Goal: Register for event/course

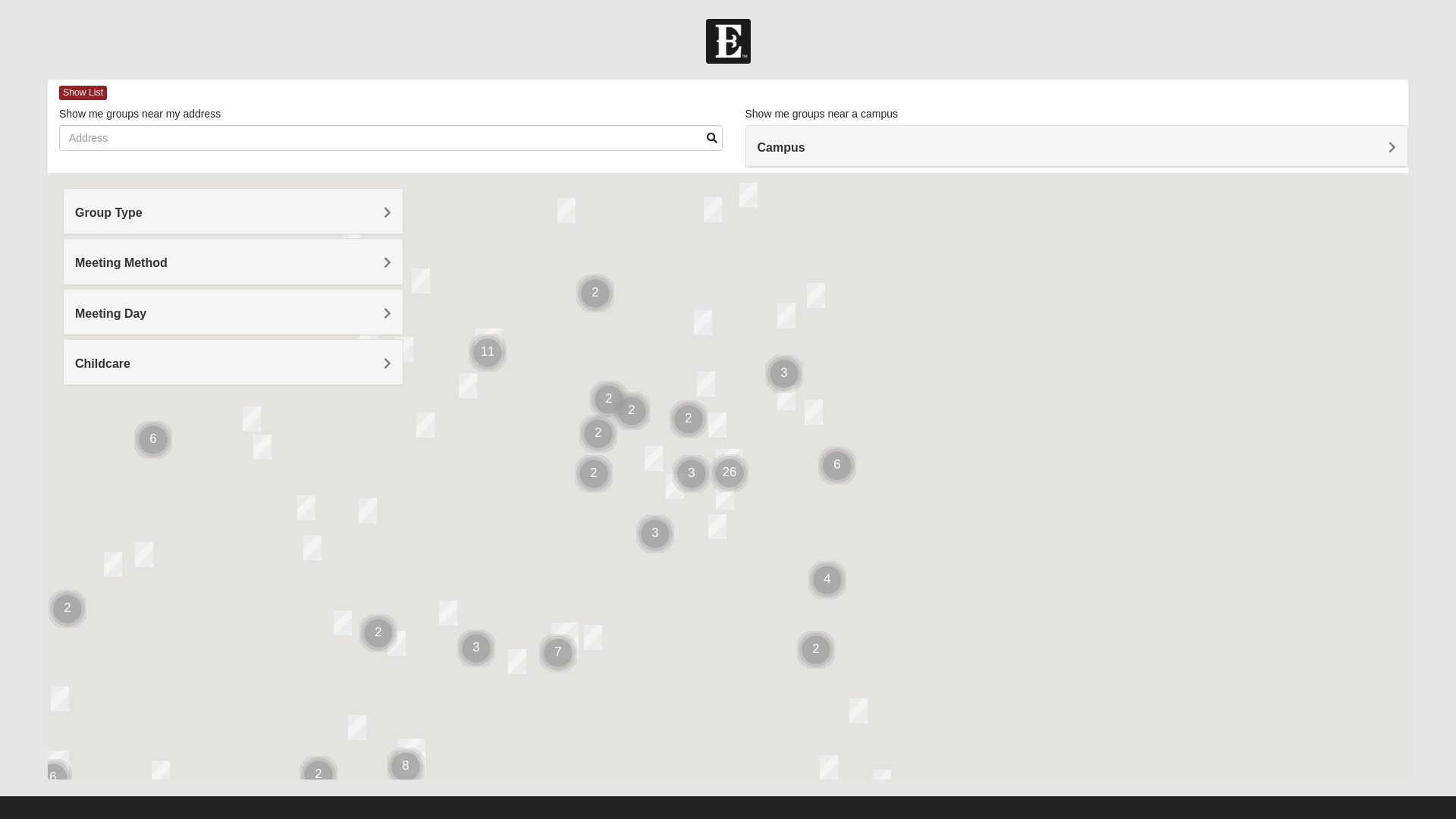
click at [182, 215] on h4 "Group Type" at bounding box center [233, 212] width 316 height 15
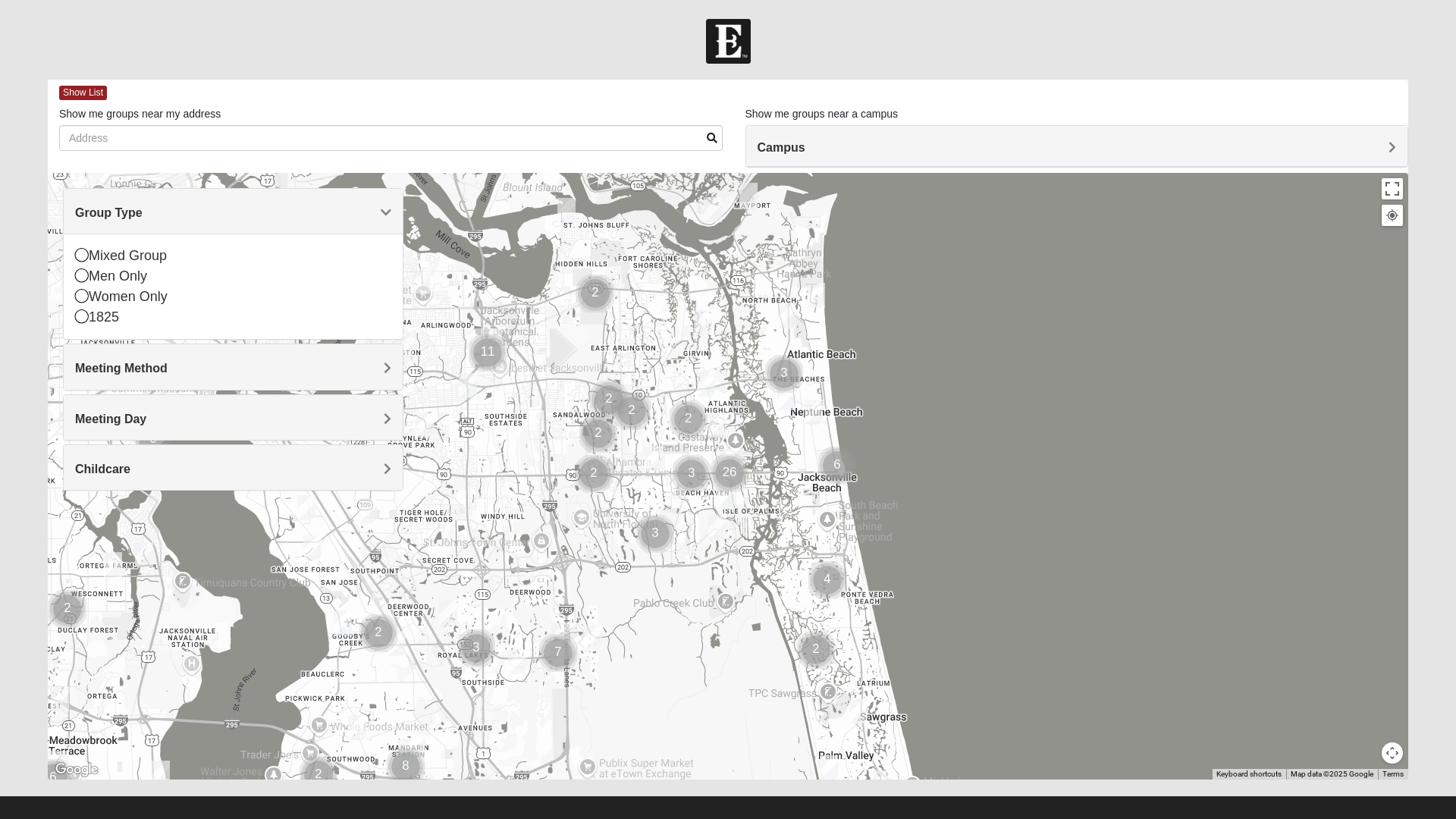
click at [80, 254] on icon at bounding box center [82, 255] width 14 height 14
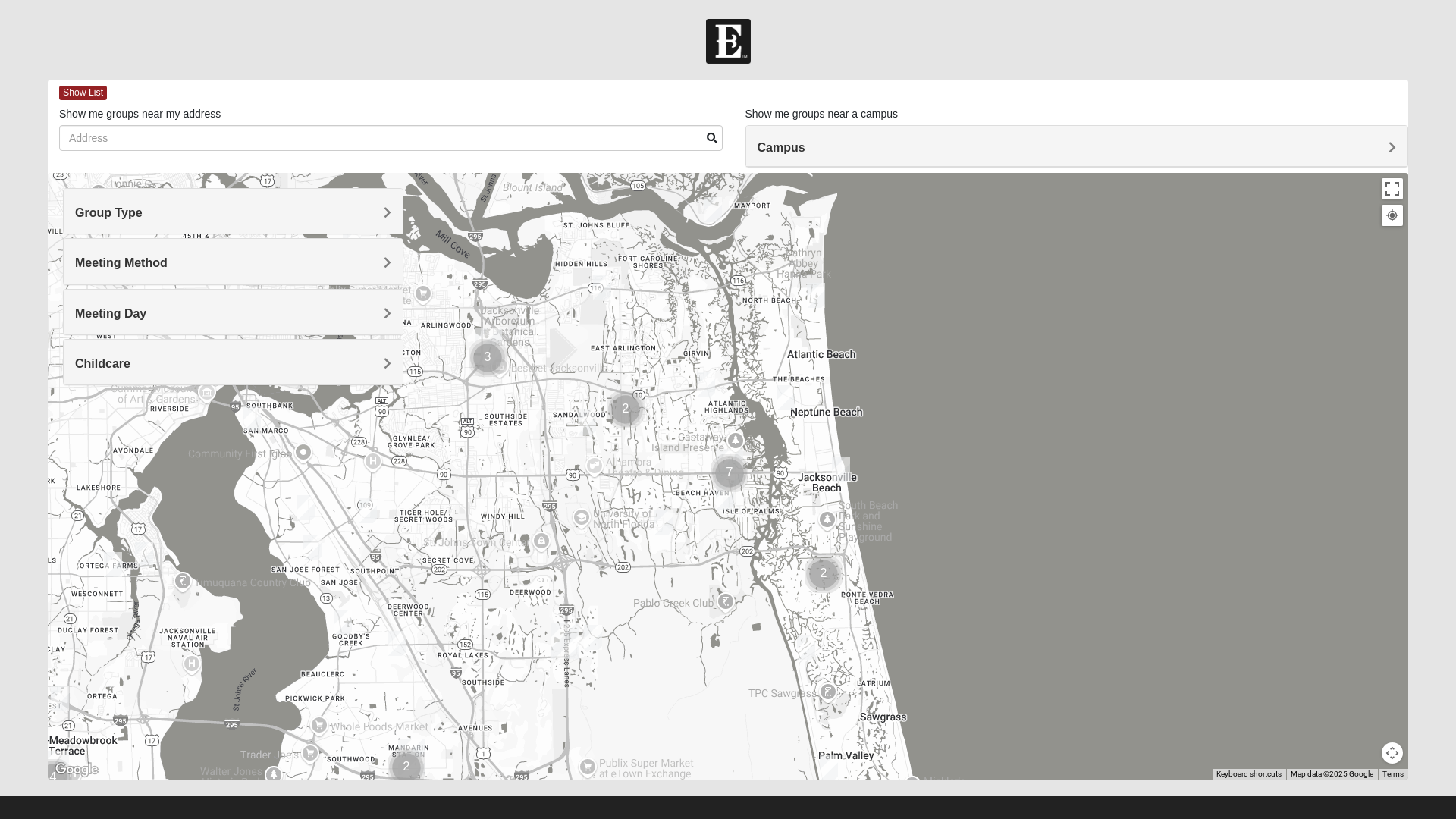
click at [169, 265] on h4 "Meeting Method" at bounding box center [233, 263] width 316 height 15
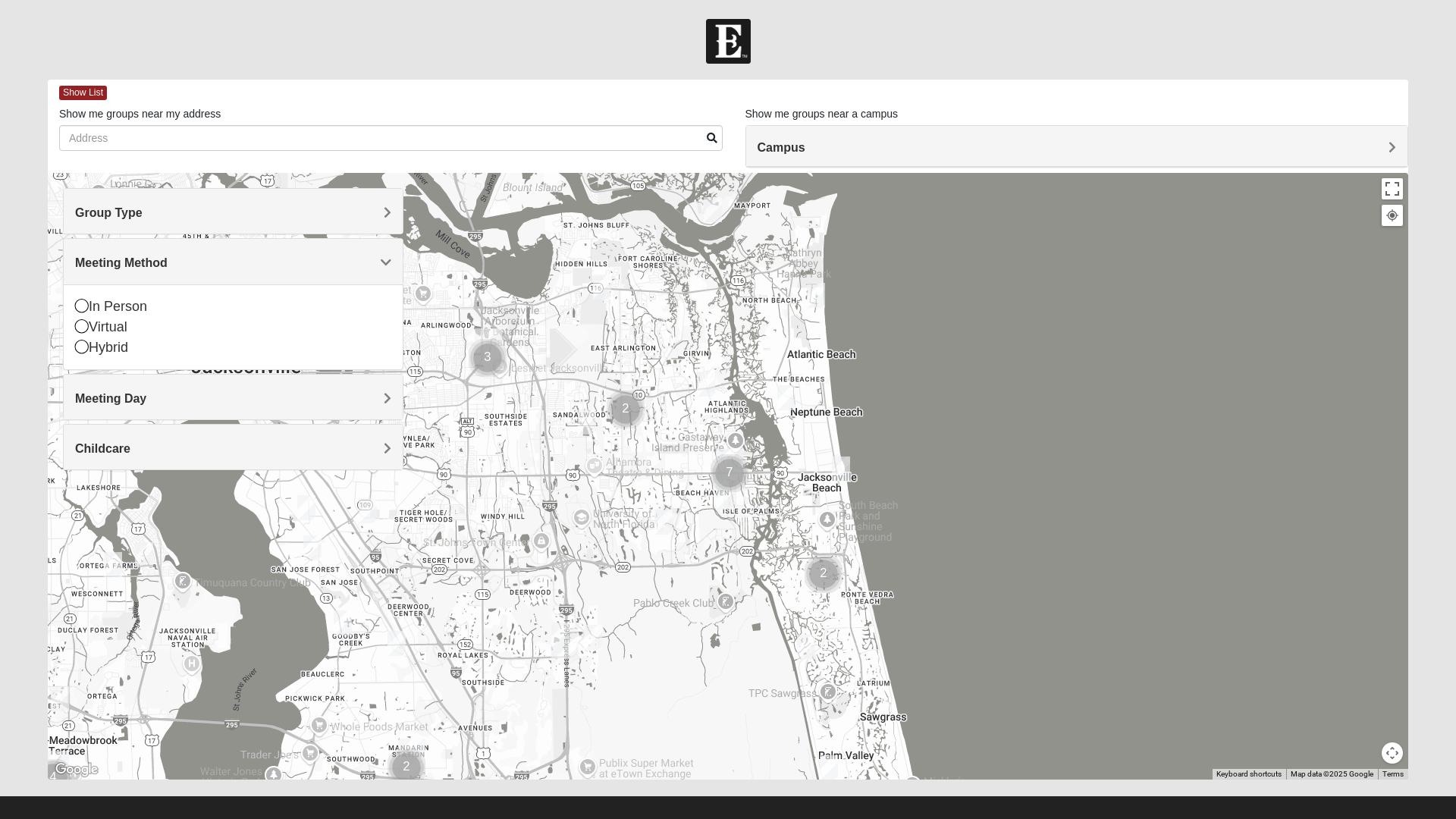
click at [78, 310] on icon at bounding box center [82, 305] width 14 height 14
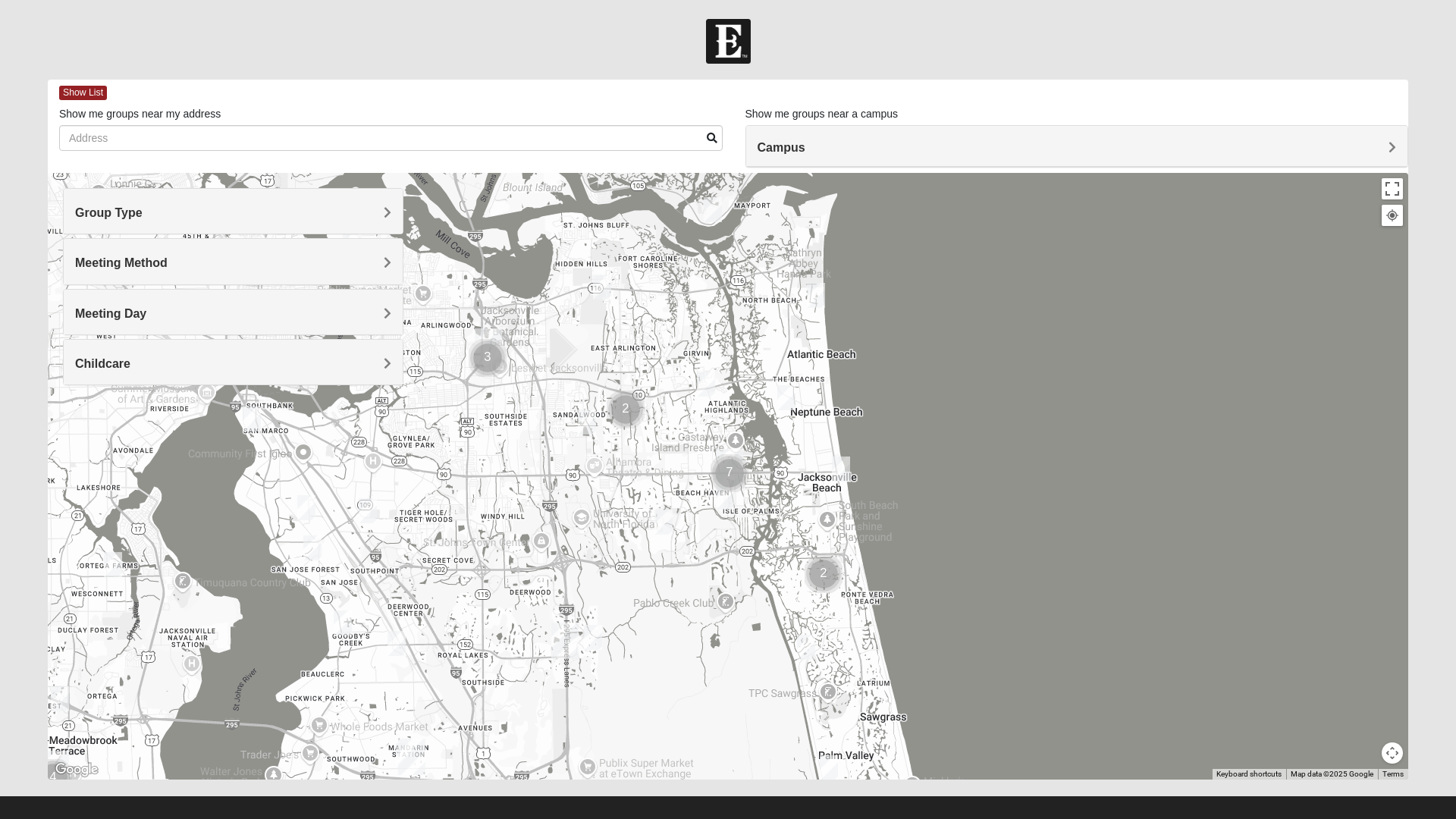
click at [127, 309] on span "Meeting Day" at bounding box center [111, 313] width 72 height 13
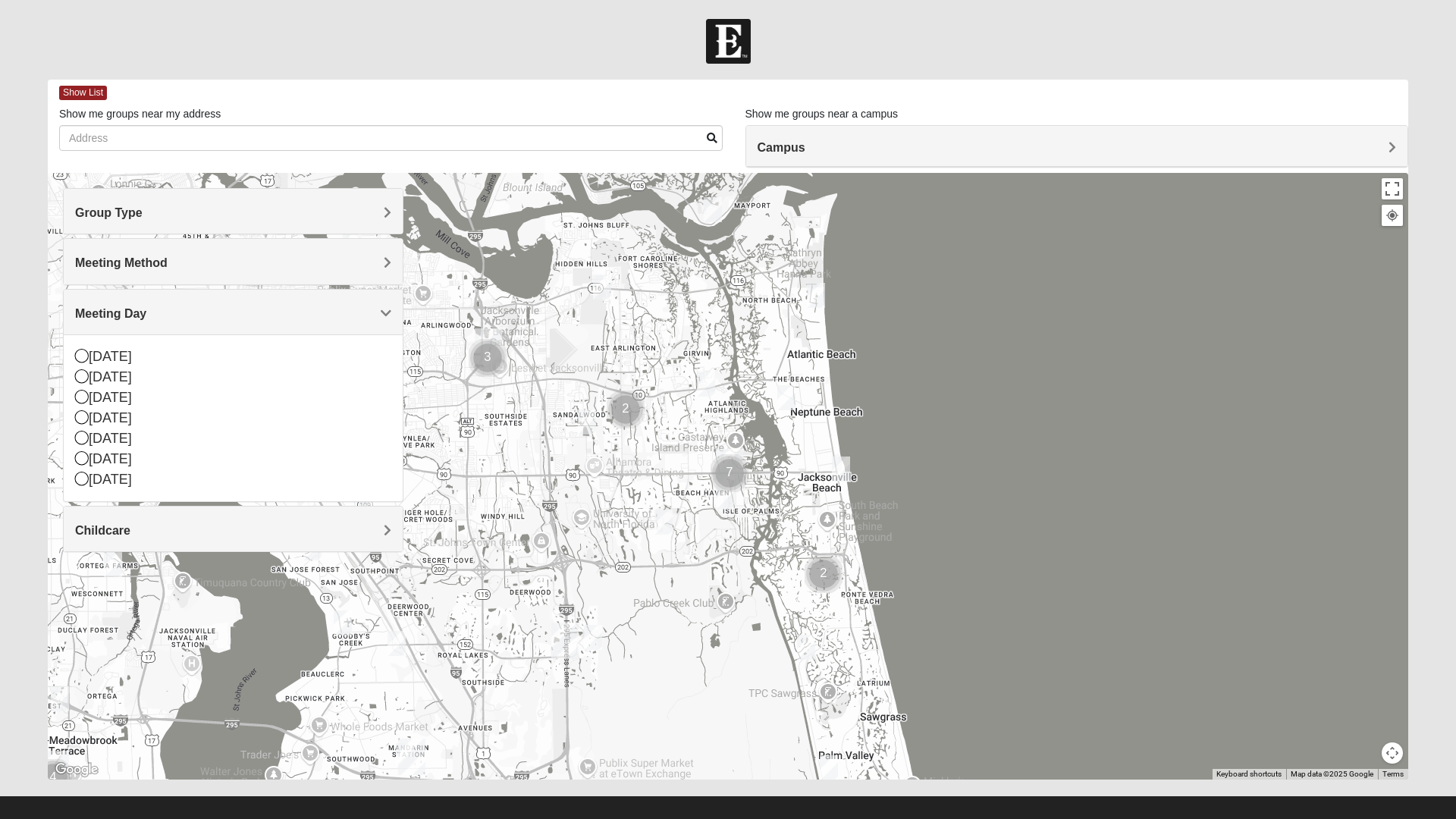
click at [82, 401] on icon at bounding box center [82, 397] width 14 height 14
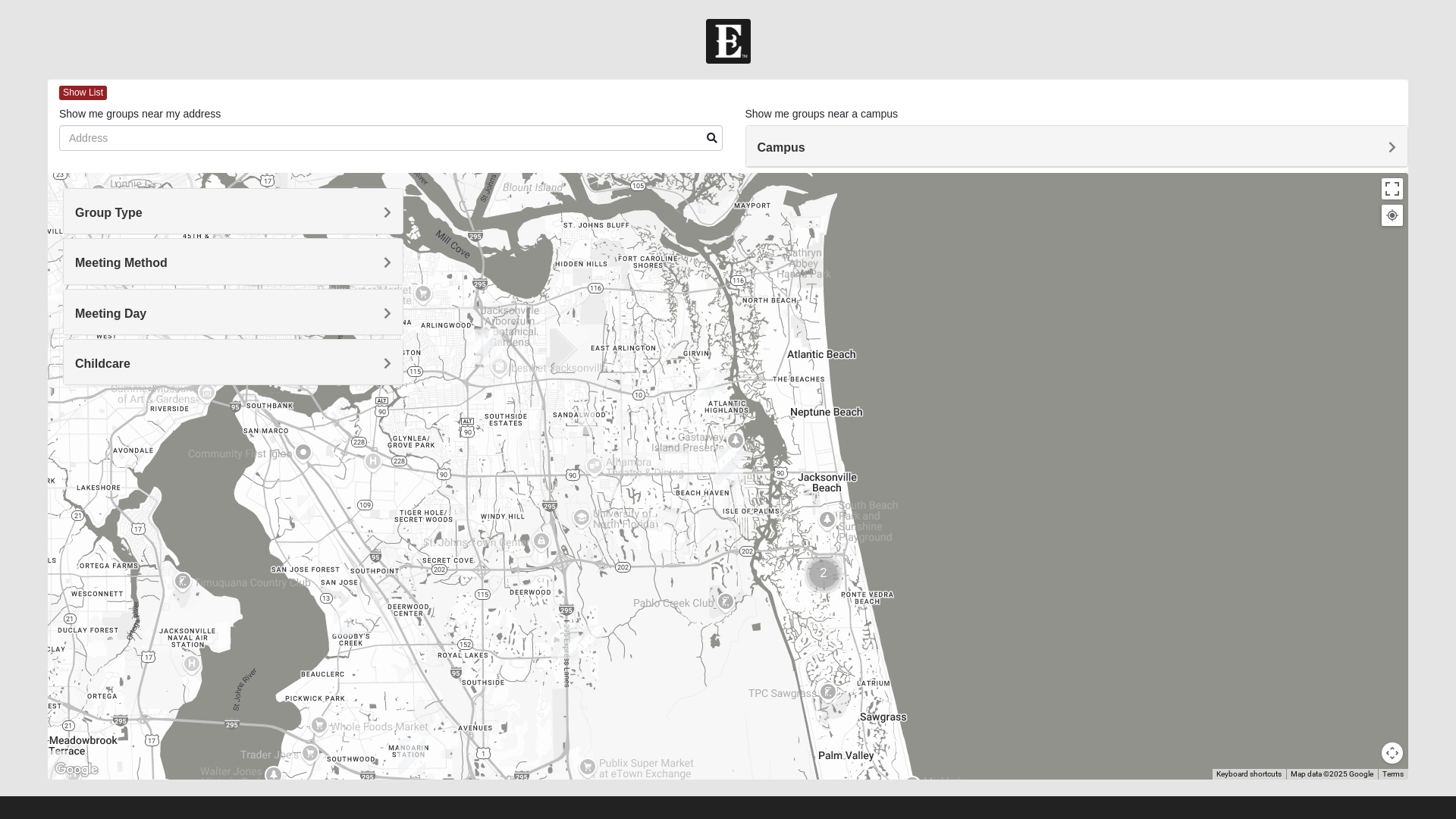
click at [96, 319] on span "Meeting Day" at bounding box center [111, 313] width 72 height 13
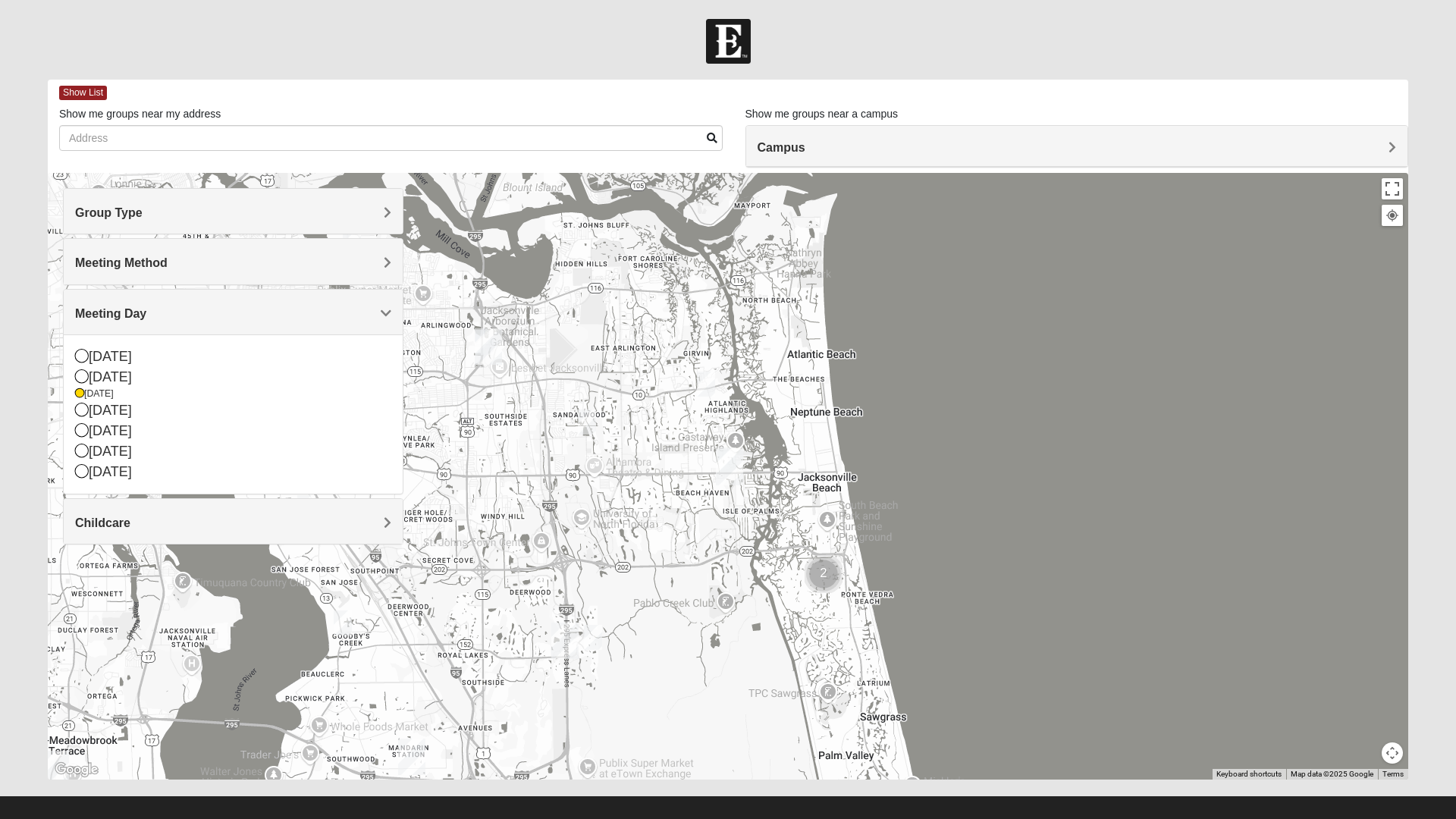
click at [83, 455] on icon at bounding box center [82, 450] width 14 height 14
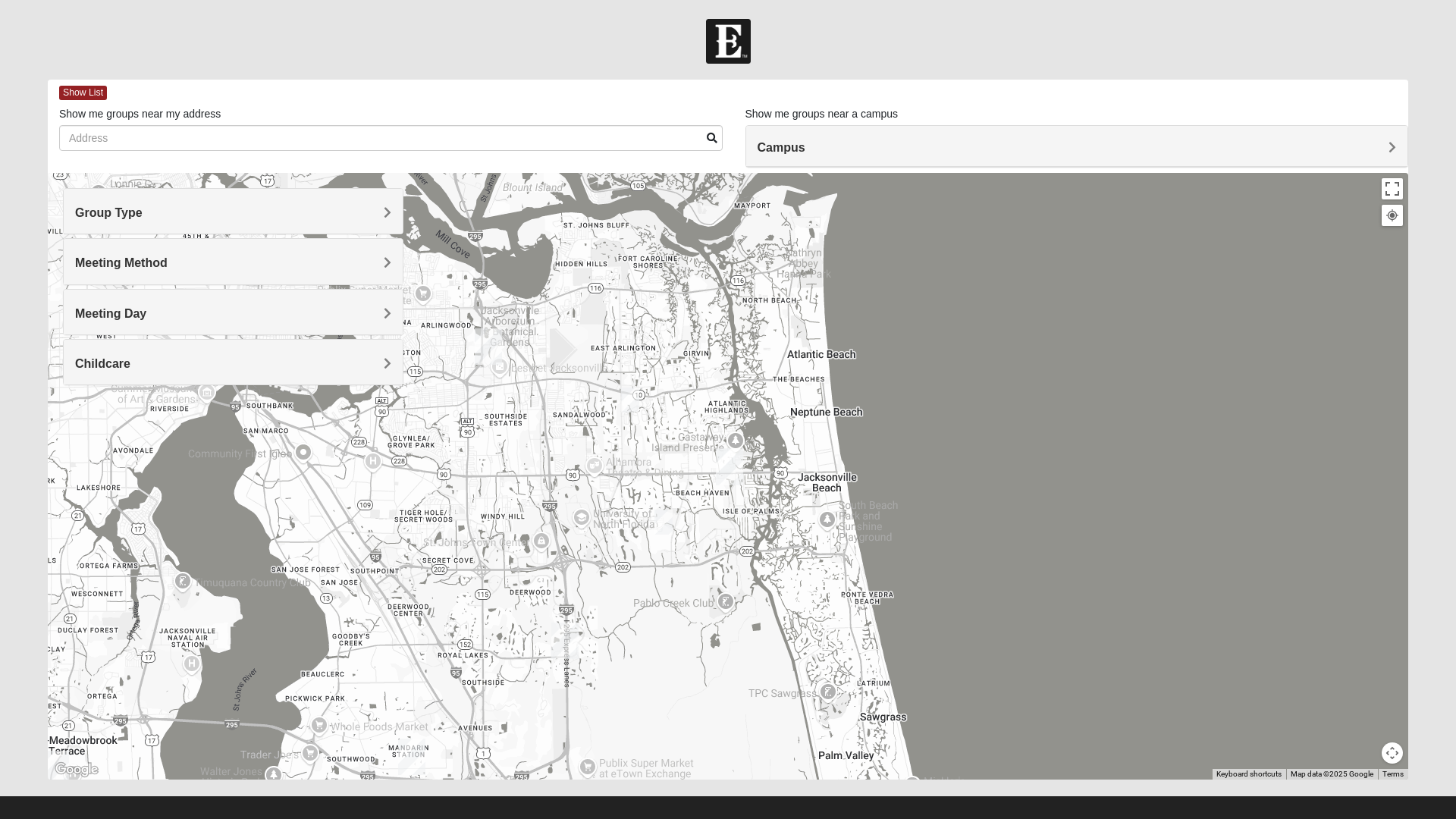
click at [99, 311] on span "Meeting Day" at bounding box center [111, 313] width 72 height 13
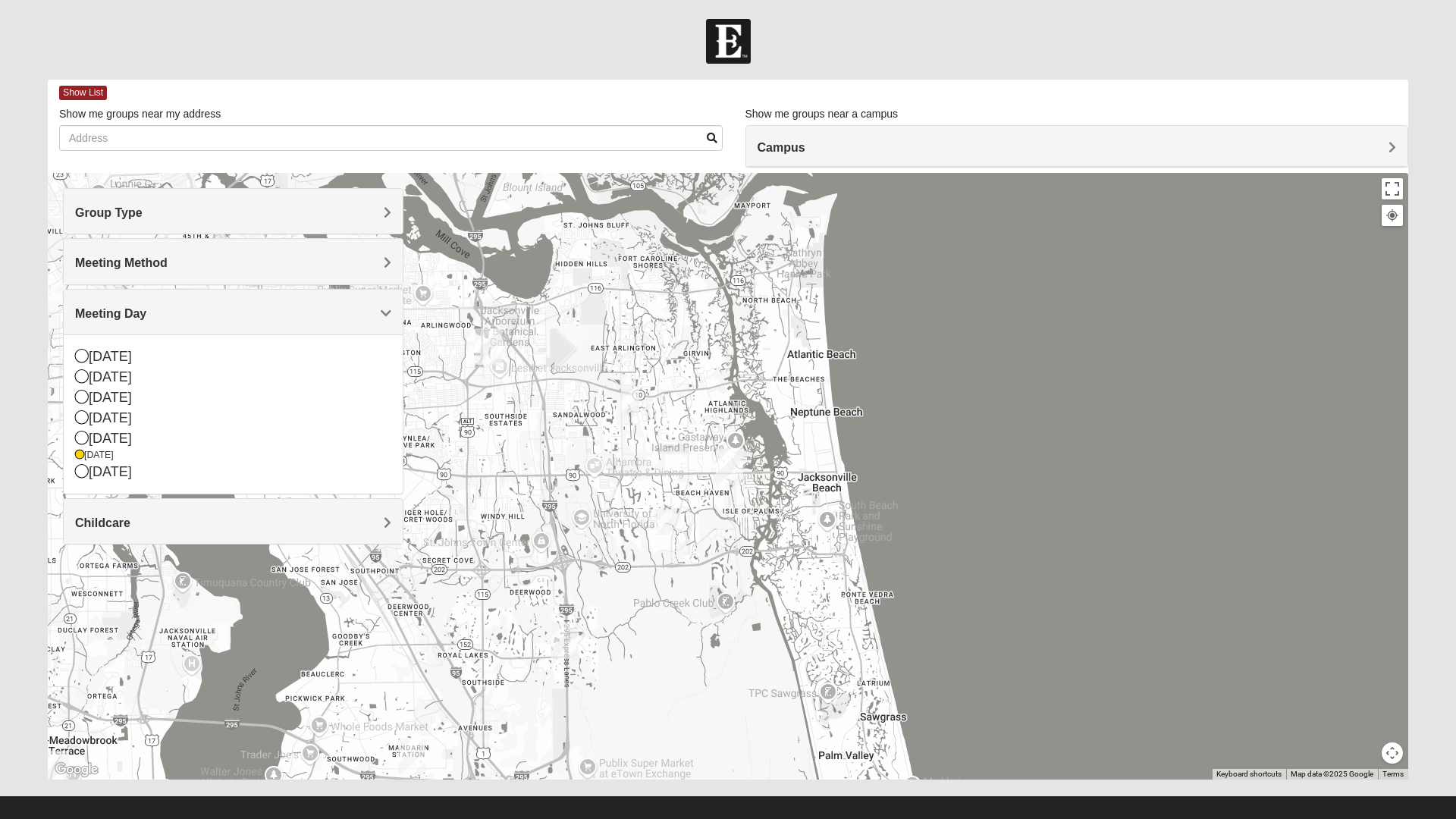
click at [82, 402] on icon at bounding box center [82, 397] width 14 height 14
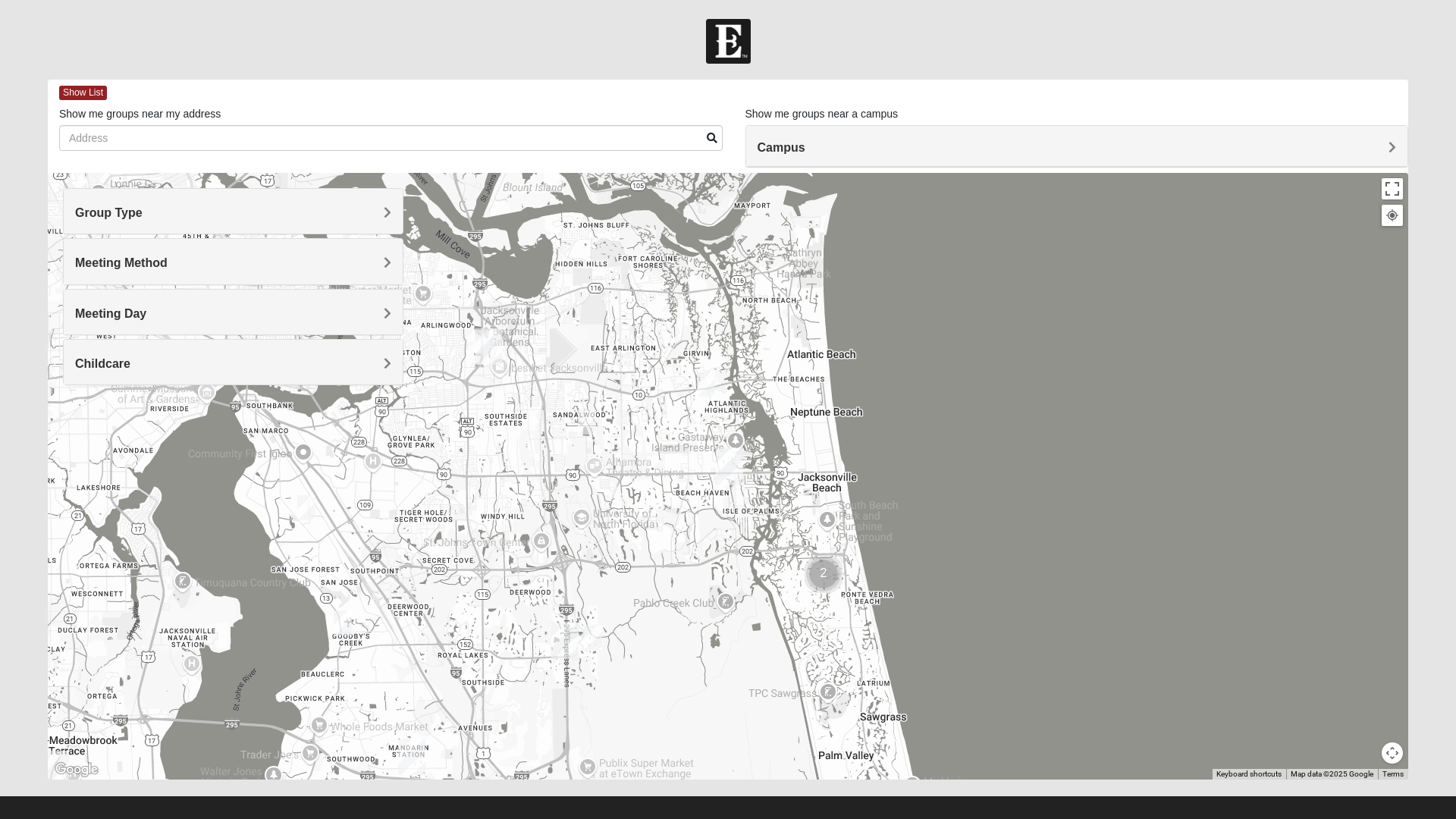
click at [105, 366] on span "Childcare" at bounding box center [102, 363] width 55 height 13
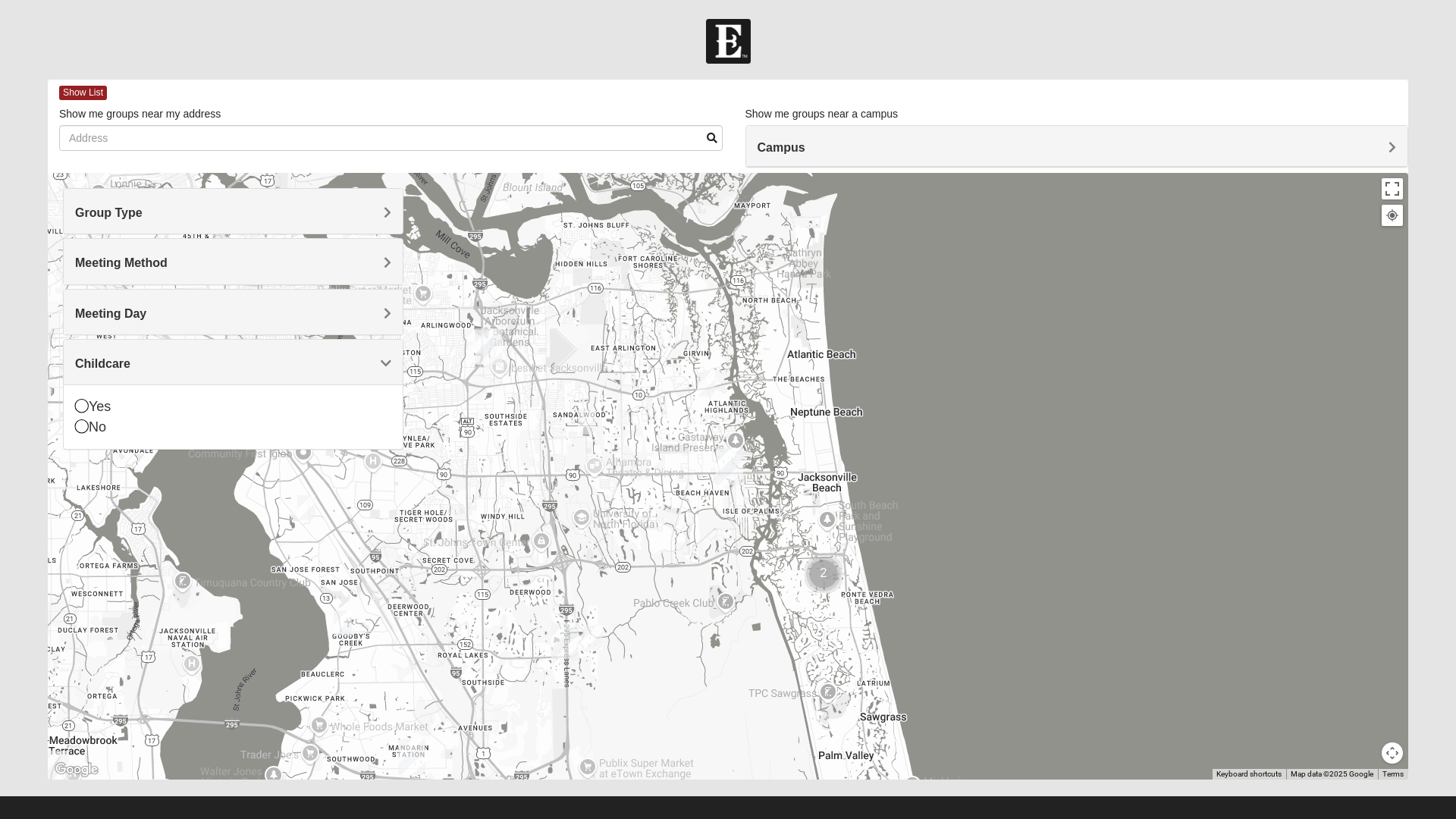
click at [83, 427] on icon at bounding box center [82, 427] width 14 height 14
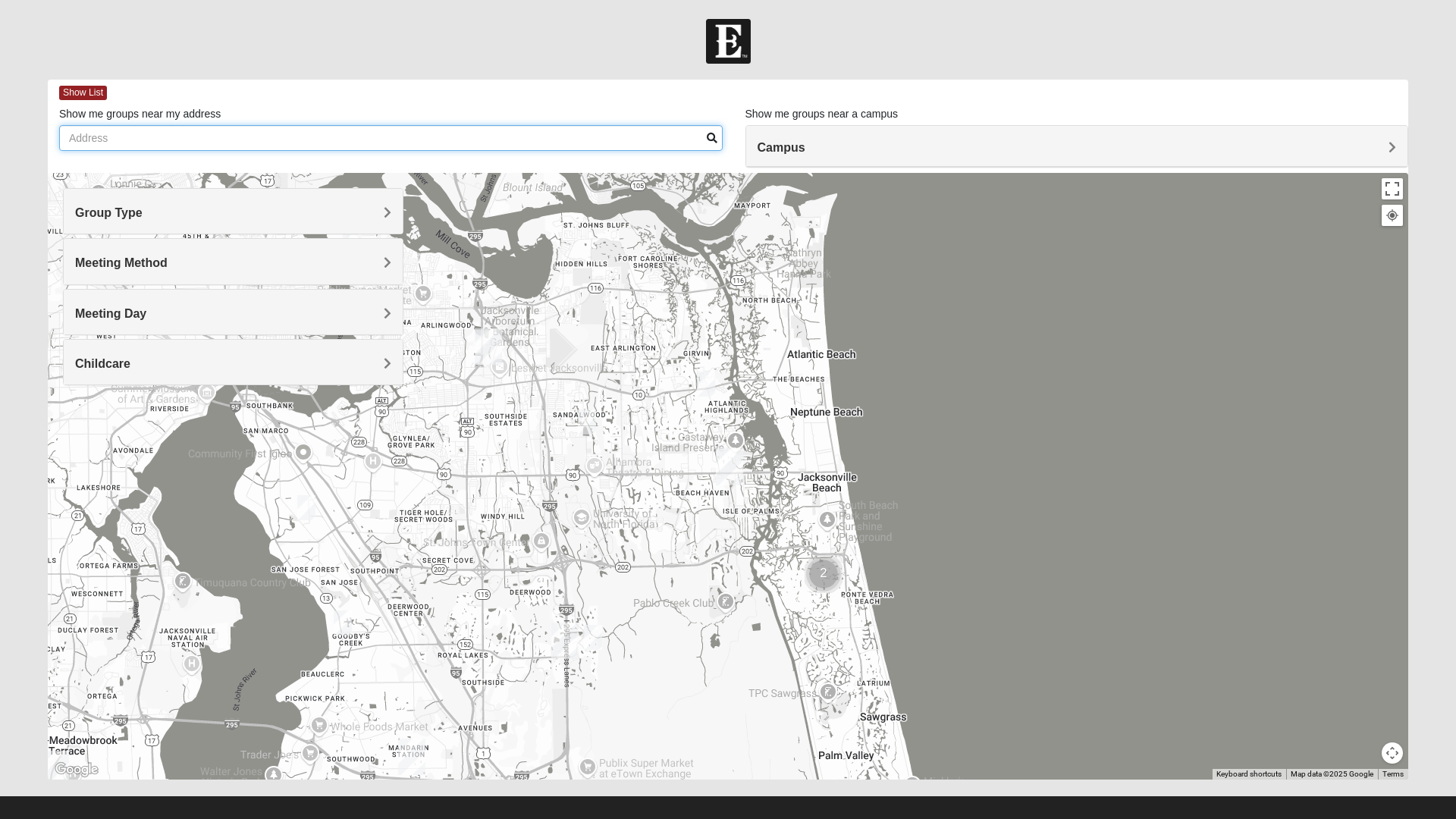
click at [105, 141] on input "Show me groups near my address" at bounding box center [391, 138] width 664 height 26
click at [708, 144] on input "32250" at bounding box center [391, 138] width 664 height 26
click at [703, 143] on input "32250" at bounding box center [391, 138] width 664 height 26
type input "32250"
click at [1028, 276] on div at bounding box center [728, 476] width 1360 height 607
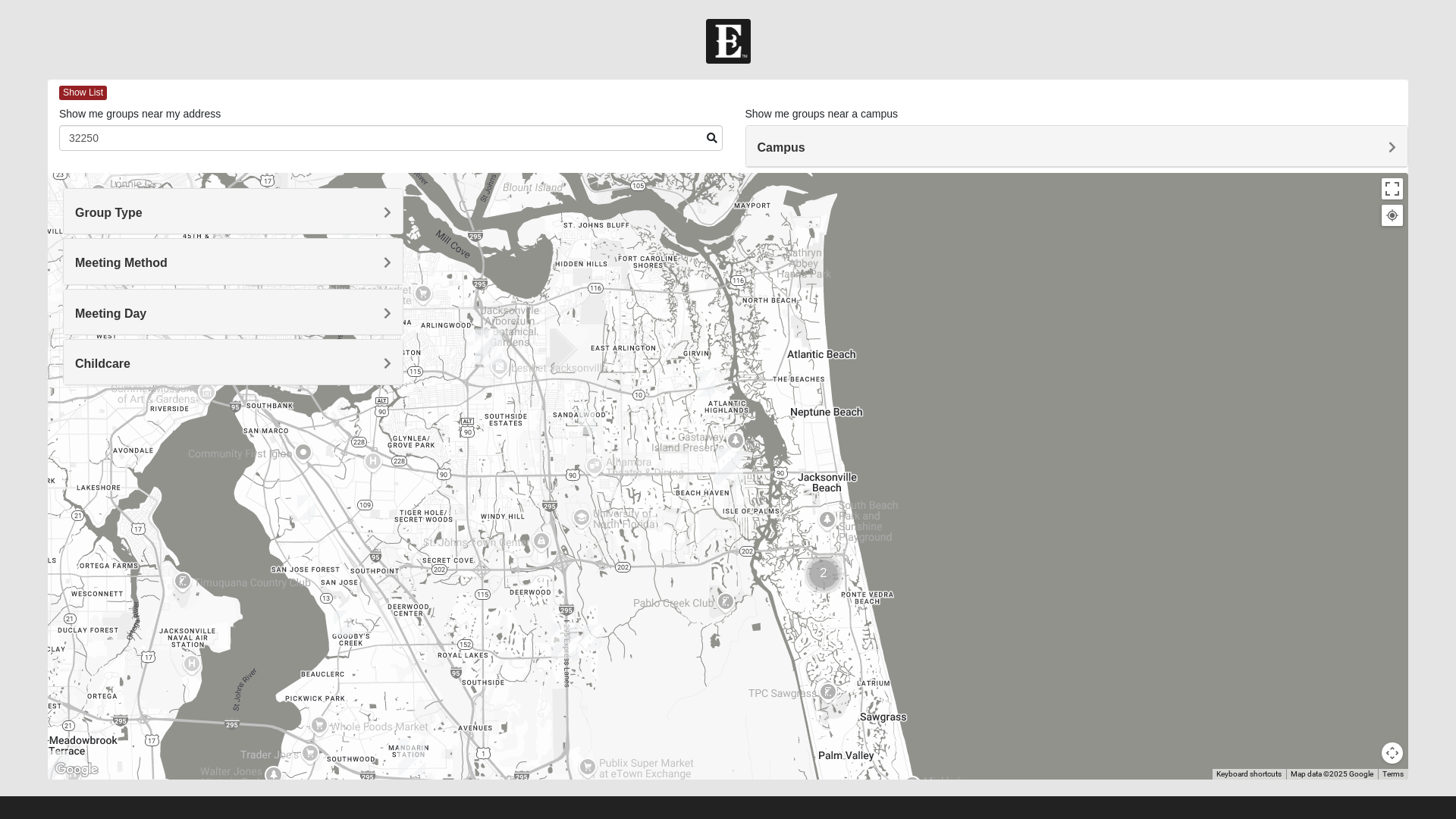
click at [682, 556] on div at bounding box center [728, 476] width 1360 height 607
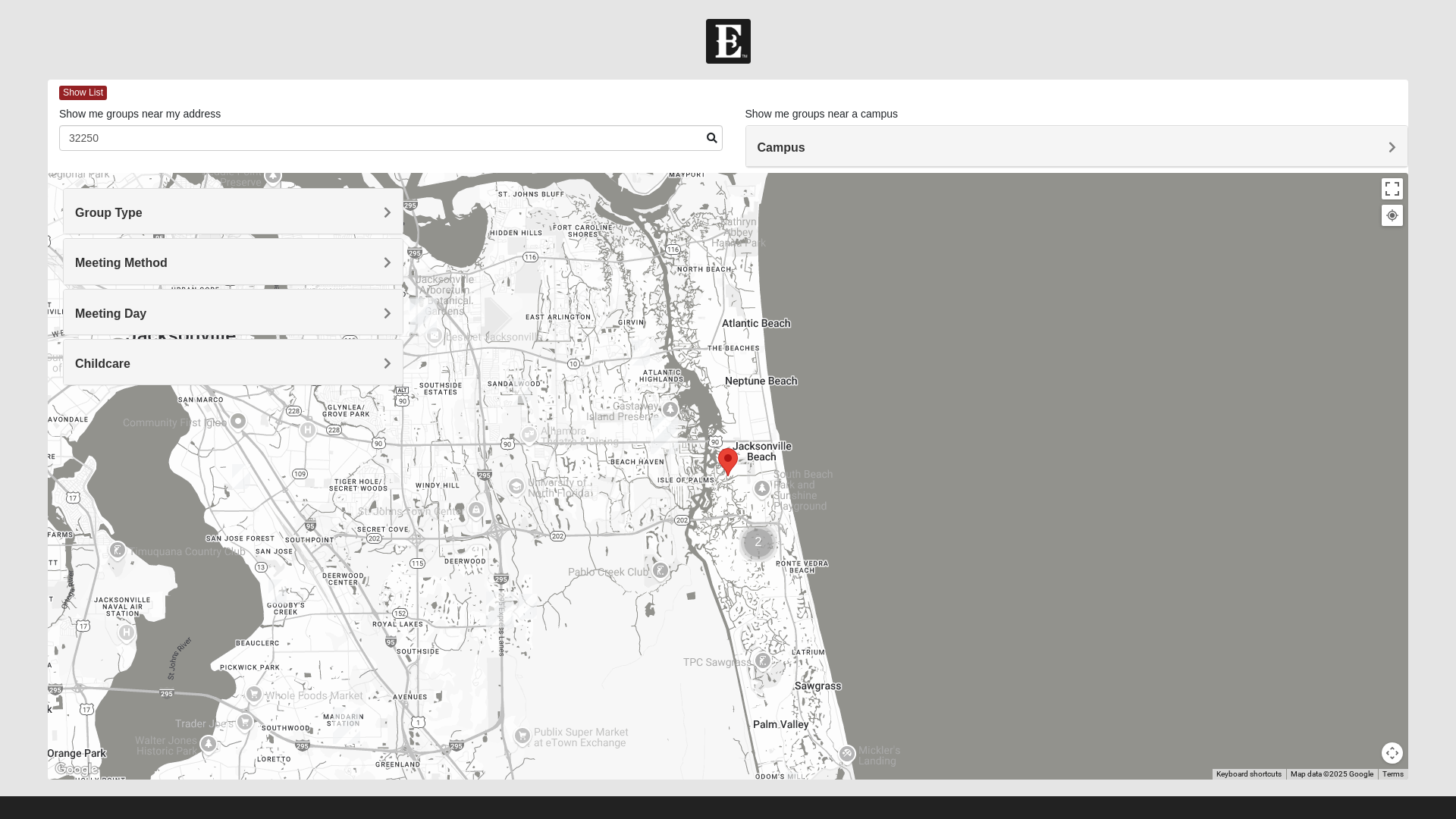
click at [638, 350] on img "Mixed Luehring 32224" at bounding box center [641, 353] width 31 height 38
click at [543, 312] on span "Learn More" at bounding box center [546, 319] width 64 height 16
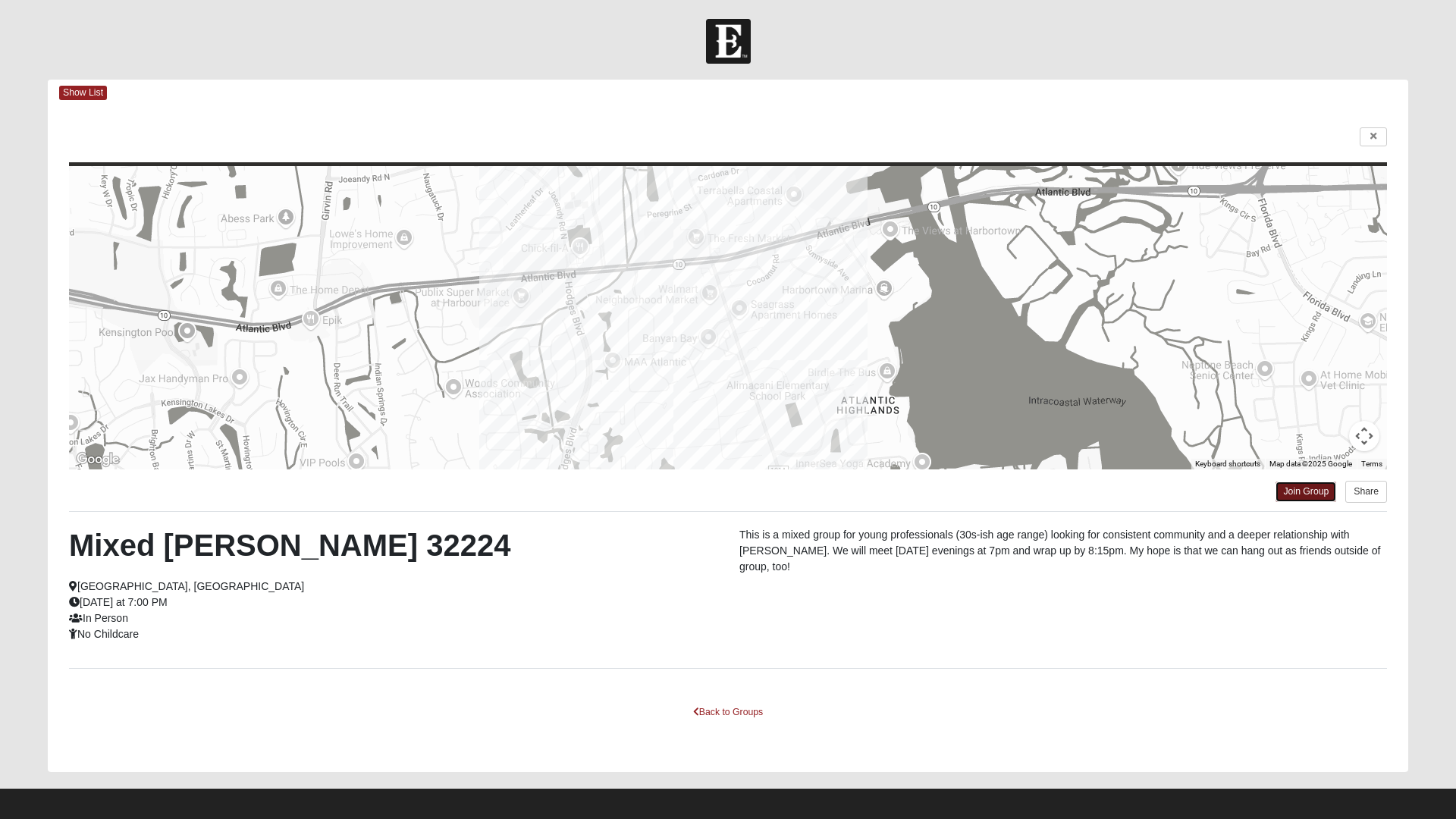
click at [1300, 491] on link "Join Group" at bounding box center [1306, 492] width 61 height 20
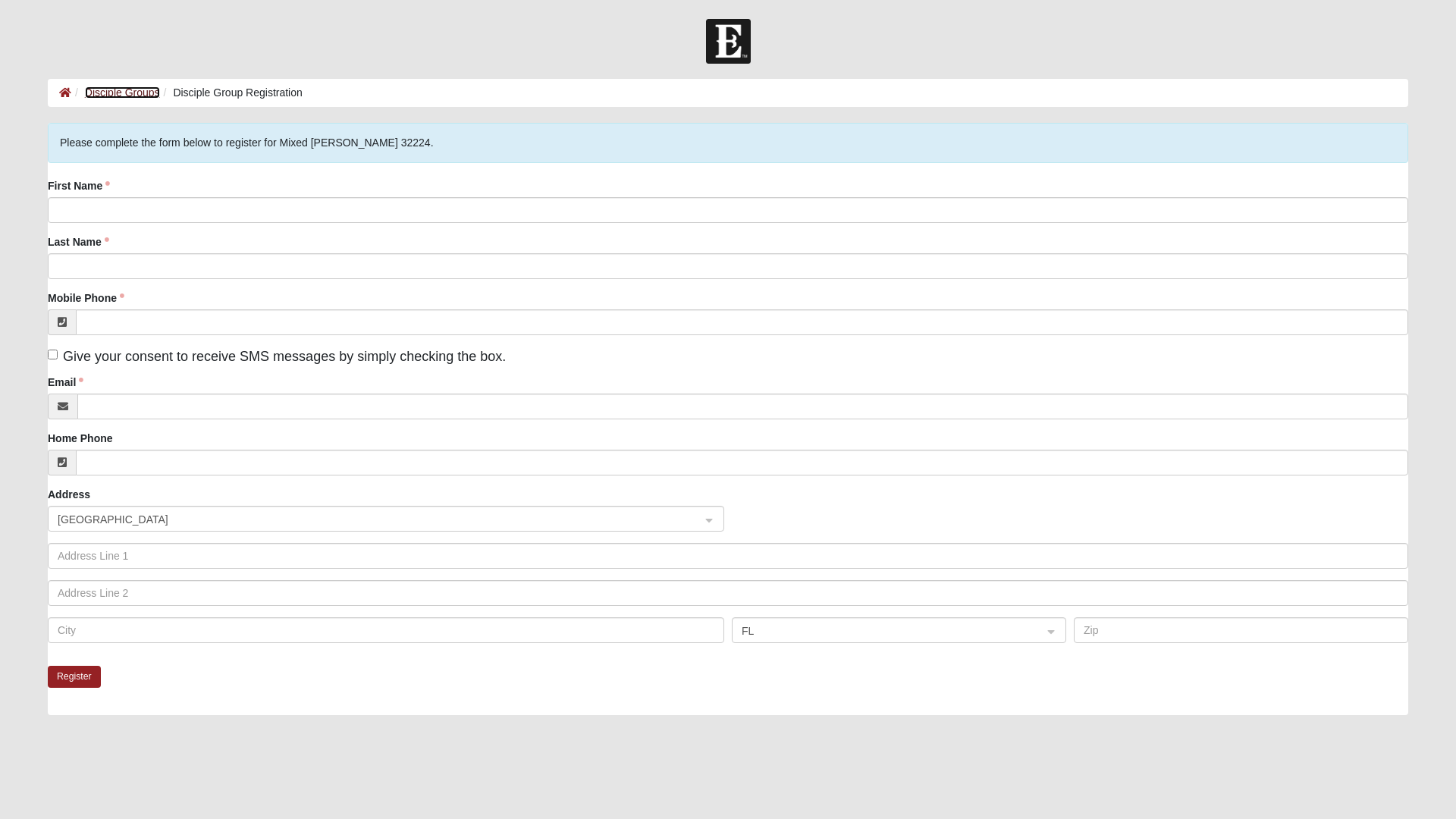
click at [118, 89] on link "Disciple Groups" at bounding box center [123, 92] width 75 height 12
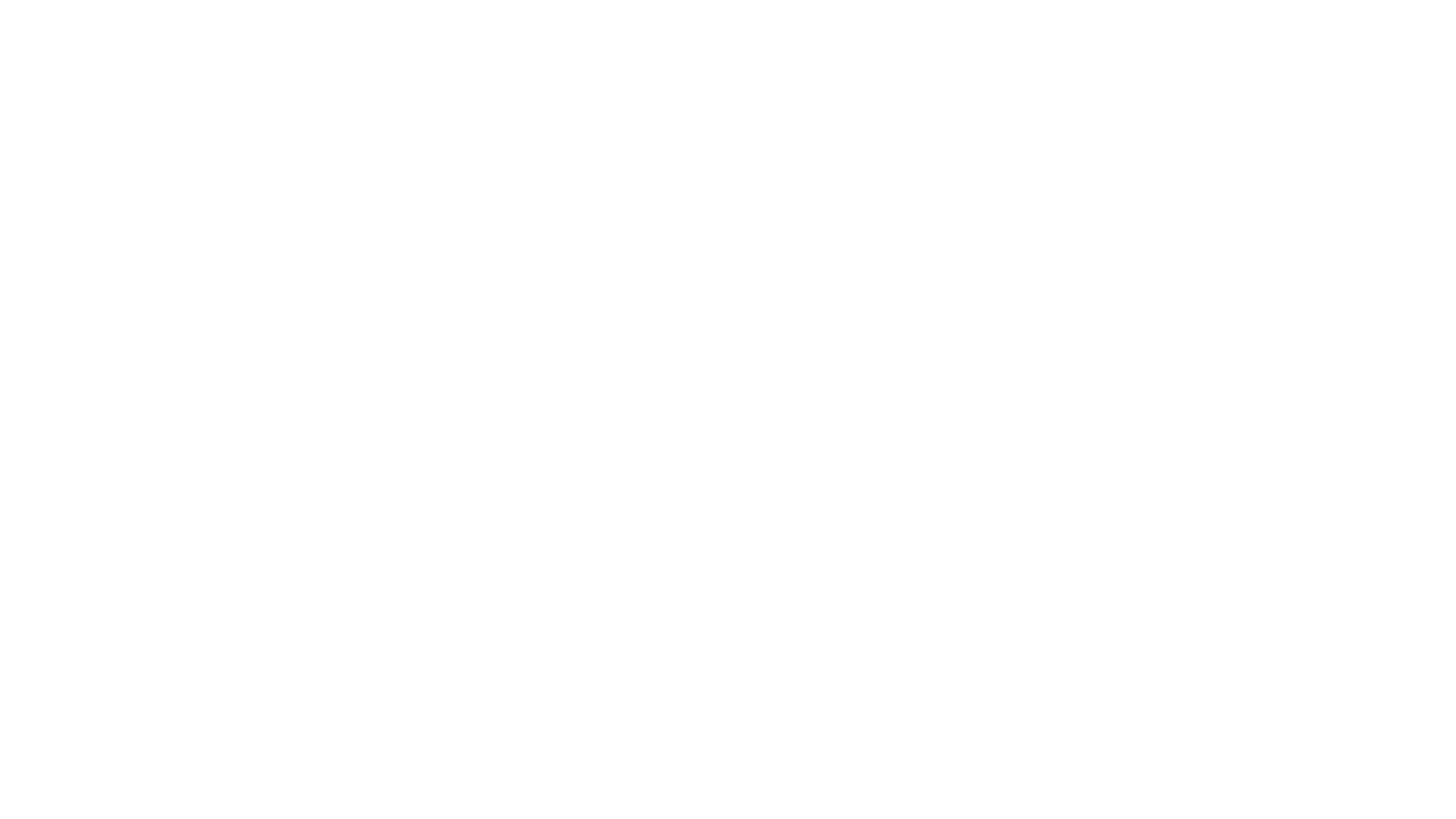
click at [551, 0] on html at bounding box center [728, 0] width 1456 height 0
click at [602, 0] on html at bounding box center [728, 0] width 1456 height 0
click at [612, 0] on html at bounding box center [728, 0] width 1456 height 0
click at [502, 0] on html at bounding box center [728, 0] width 1456 height 0
